Goal: Check status: Check status

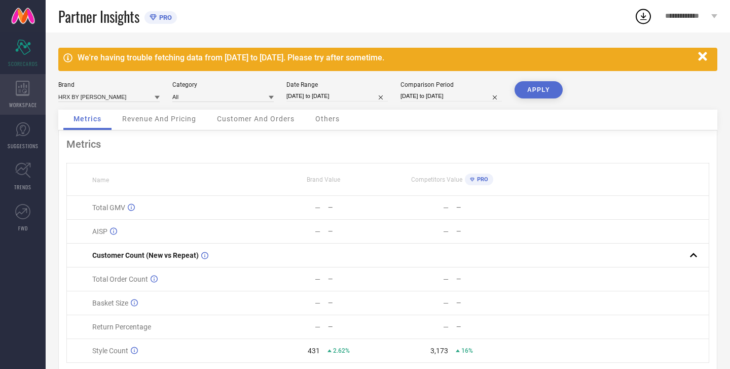
click at [24, 90] on icon at bounding box center [23, 88] width 14 height 15
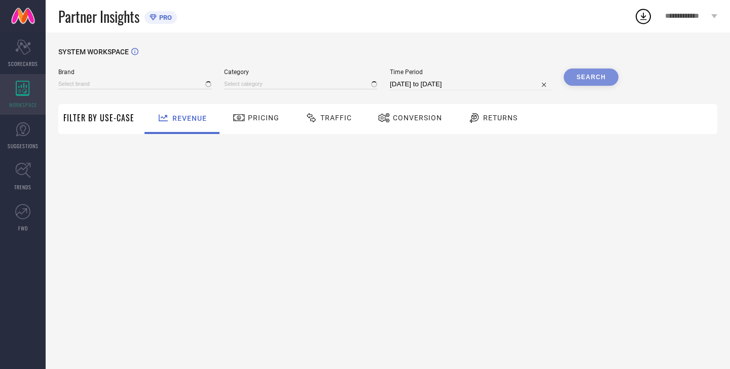
type input "HRX BY HRITHIK ROSHAN"
type input "All"
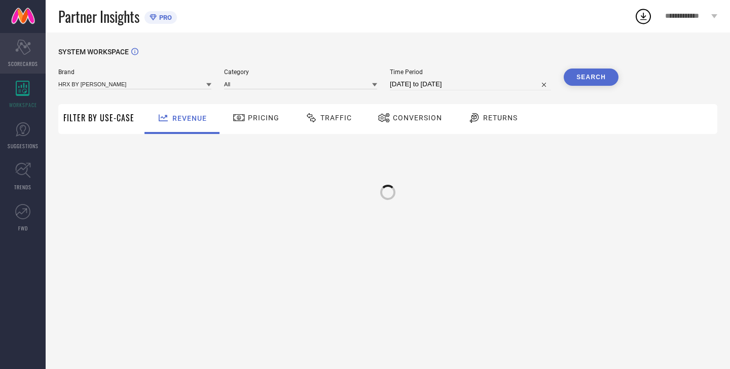
click at [31, 56] on div "Scorecard SCORECARDS" at bounding box center [23, 53] width 46 height 41
